Goal: Task Accomplishment & Management: Complete application form

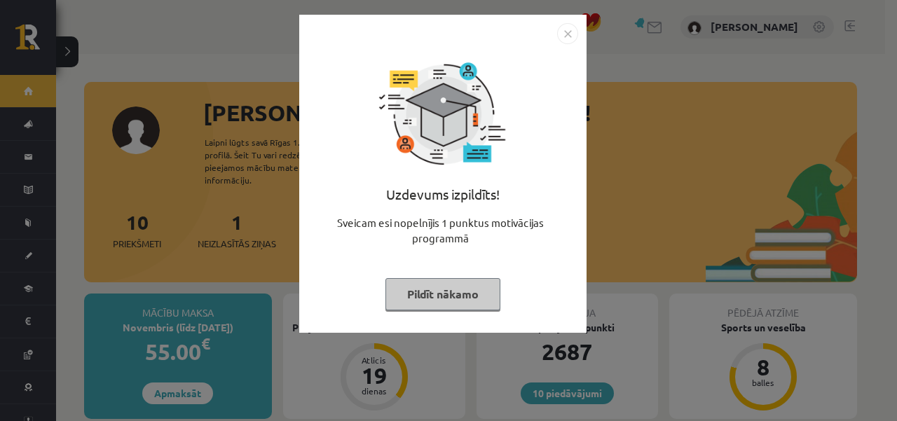
click at [487, 290] on button "Pildīt nākamo" at bounding box center [443, 294] width 115 height 32
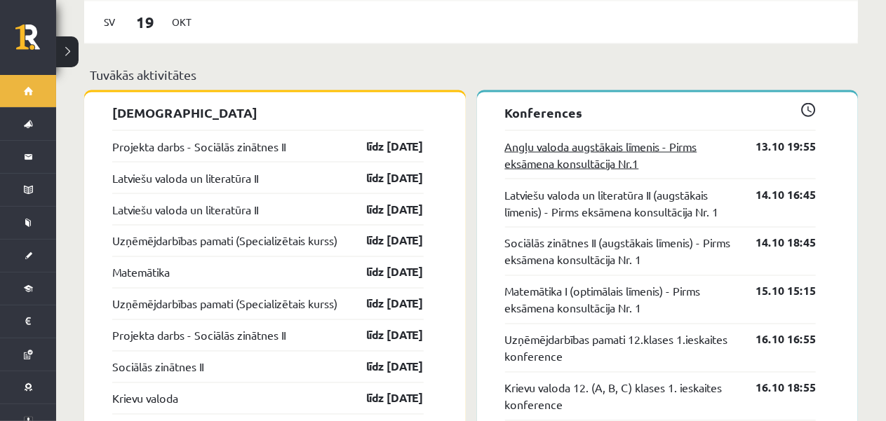
scroll to position [1122, 0]
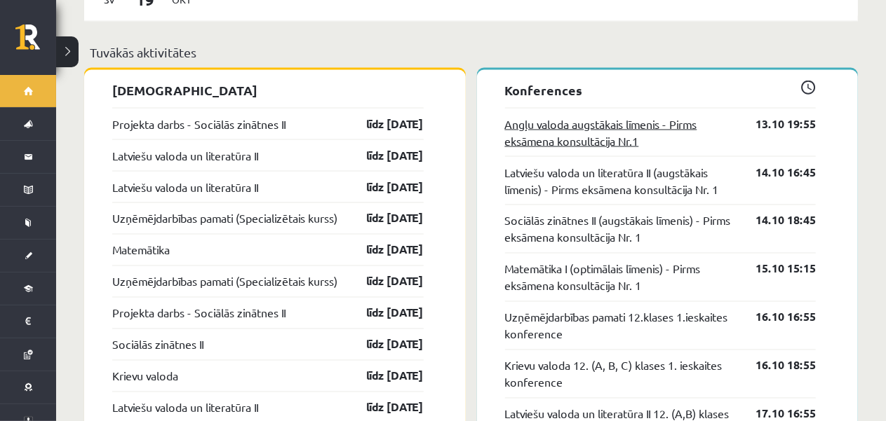
click at [565, 116] on link "Angļu valoda augstākais līmenis - Pirms eksāmena konsultācija Nr.1" at bounding box center [620, 133] width 230 height 34
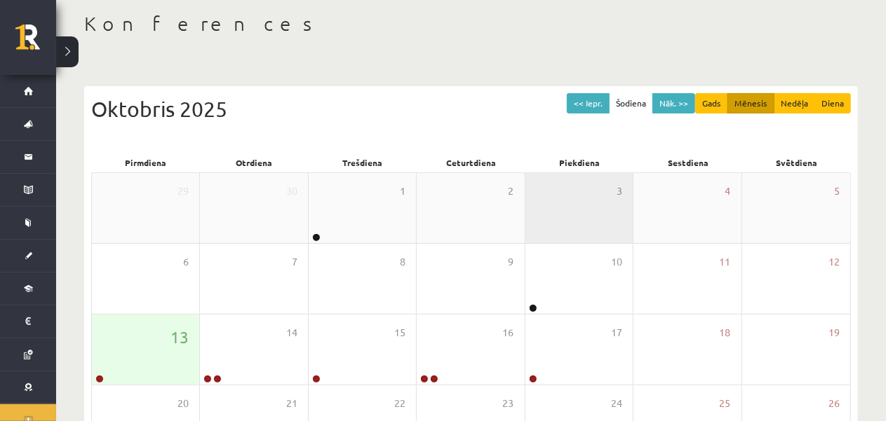
scroll to position [140, 0]
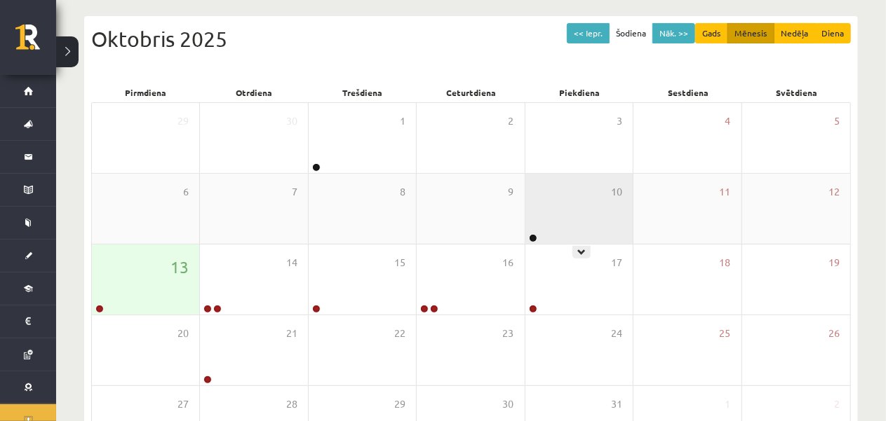
click at [551, 215] on div "10" at bounding box center [578, 209] width 107 height 70
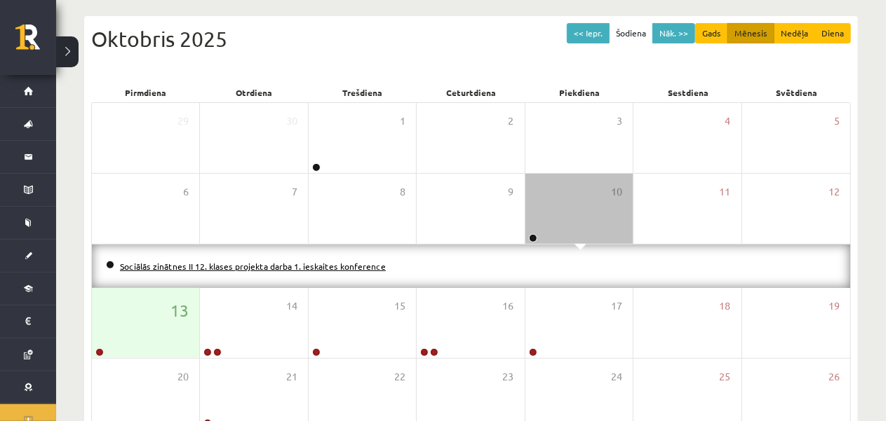
click at [326, 264] on link "Sociālās zinātnes II 12. klases projekta darba 1. ieskaites konference" at bounding box center [253, 266] width 266 height 11
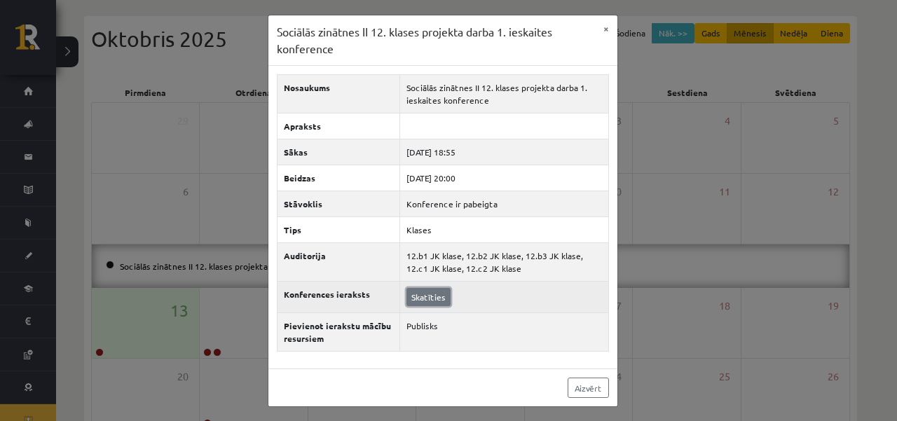
click at [421, 296] on link "Skatīties" at bounding box center [429, 297] width 44 height 18
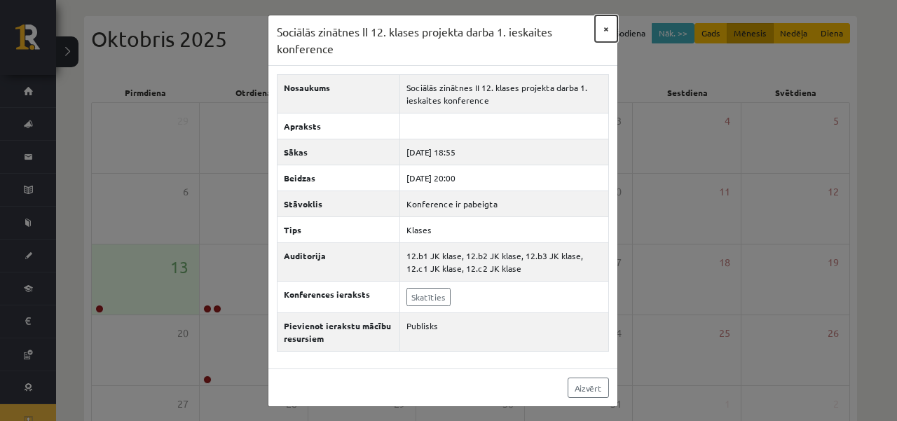
click at [606, 27] on button "×" at bounding box center [606, 28] width 22 height 27
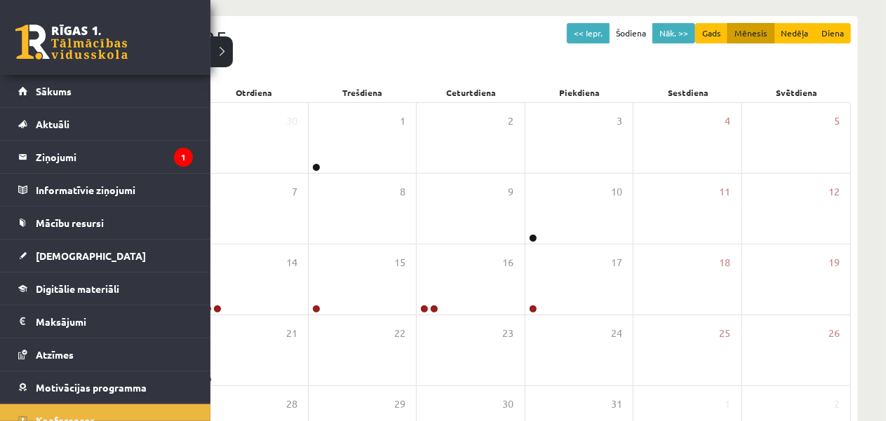
click at [12, 43] on div "0 Dāvanas 2687 mP 436 xp" at bounding box center [105, 37] width 210 height 75
click at [10, 34] on div "0 Dāvanas 2687 mP 436 xp" at bounding box center [105, 37] width 210 height 75
click at [13, 34] on div "0 Dāvanas 2687 mP 436 xp" at bounding box center [105, 37] width 210 height 75
click at [29, 33] on link at bounding box center [71, 42] width 112 height 35
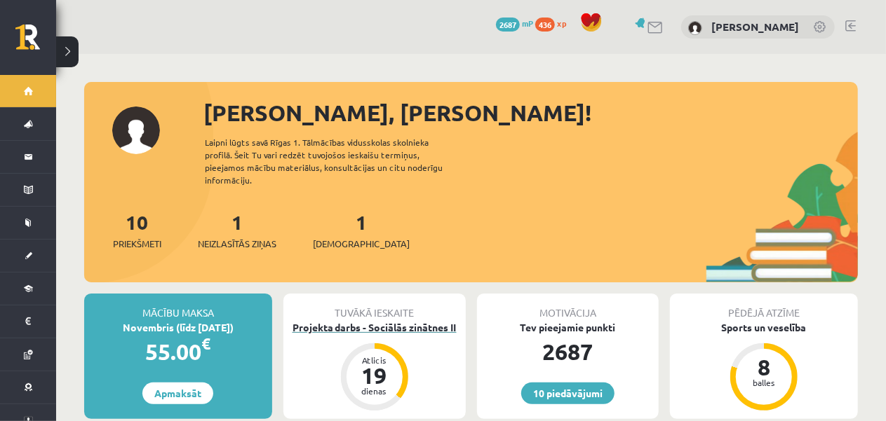
click at [416, 320] on div "Projekta darbs - Sociālās zinātnes II" at bounding box center [374, 327] width 182 height 15
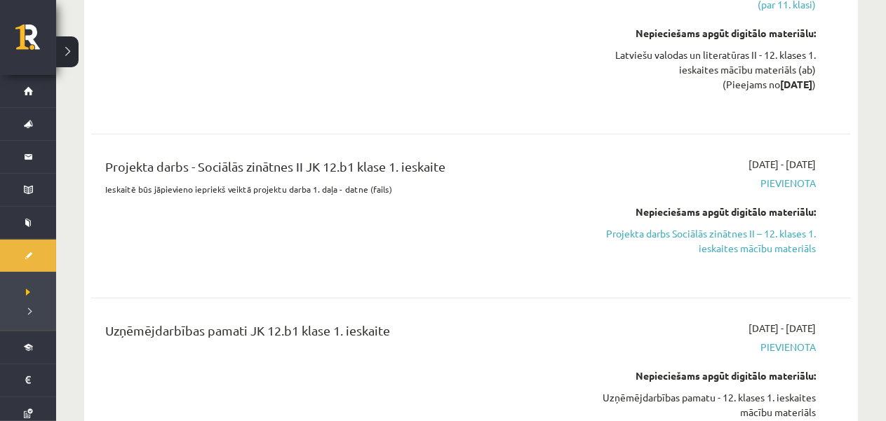
scroll to position [631, 0]
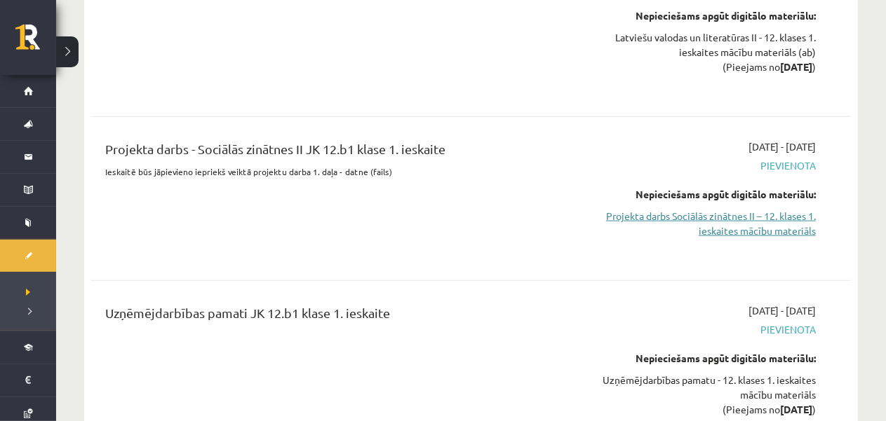
click at [657, 209] on link "Projekta darbs Sociālās zinātnes II – 12. klases 1. ieskaites mācību materiāls" at bounding box center [703, 223] width 223 height 29
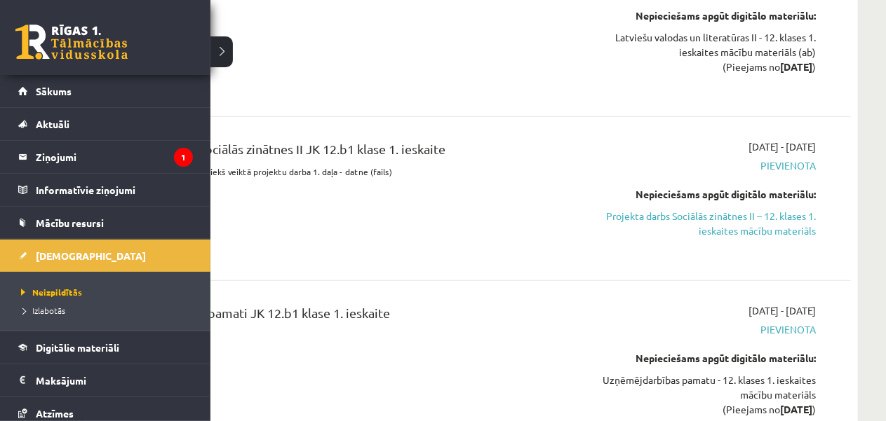
click at [25, 48] on link at bounding box center [71, 42] width 112 height 35
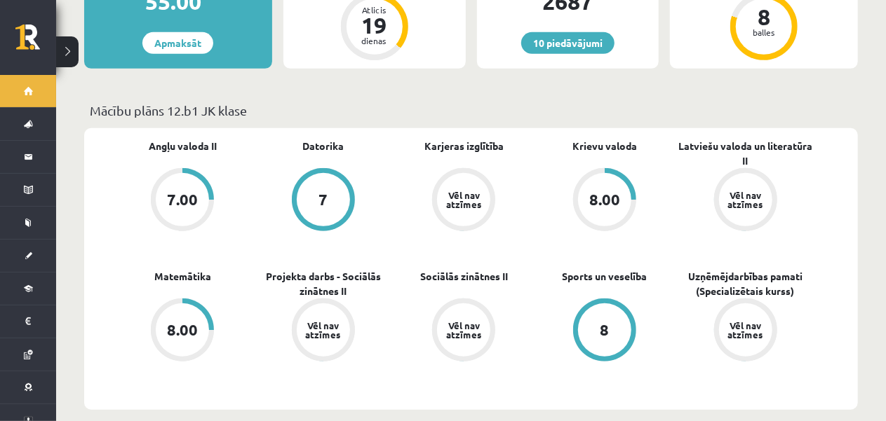
scroll to position [140, 0]
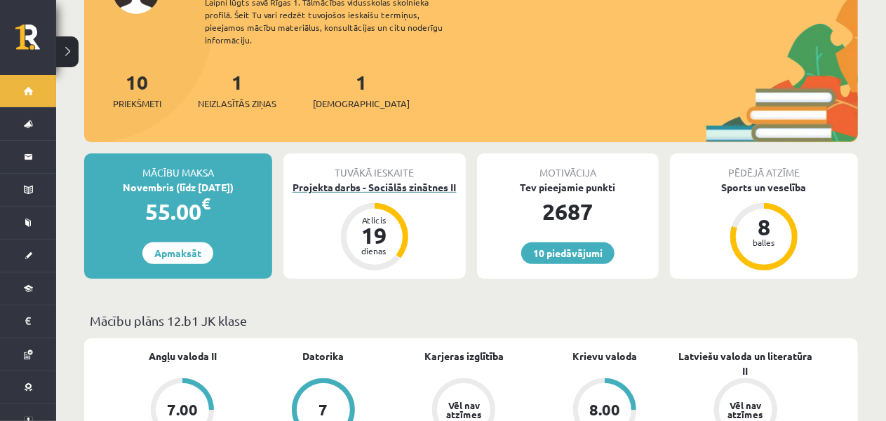
click at [320, 180] on div "Projekta darbs - Sociālās zinātnes II" at bounding box center [374, 187] width 182 height 15
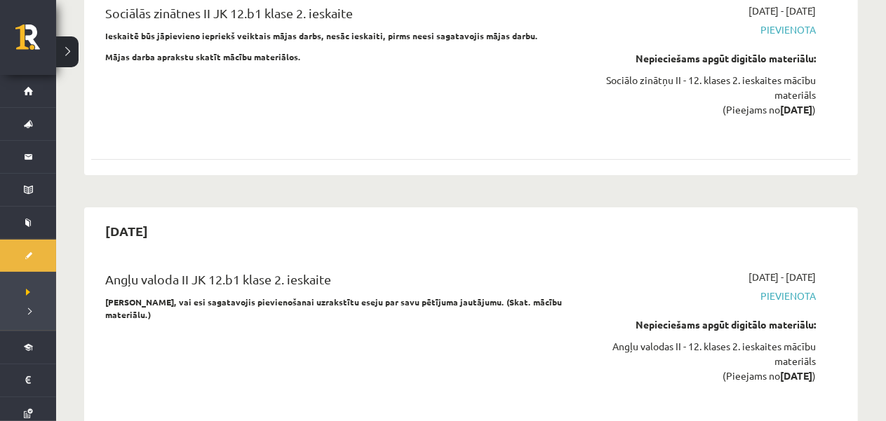
scroll to position [2314, 0]
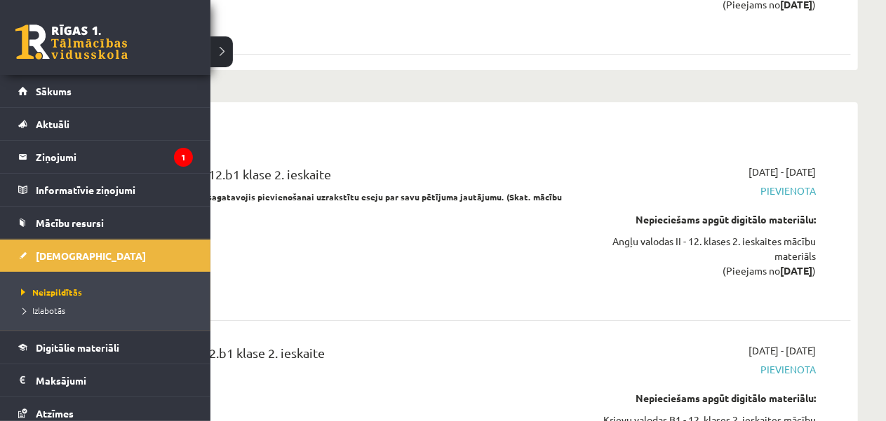
click at [39, 41] on link at bounding box center [71, 42] width 112 height 35
